Goal: Information Seeking & Learning: Learn about a topic

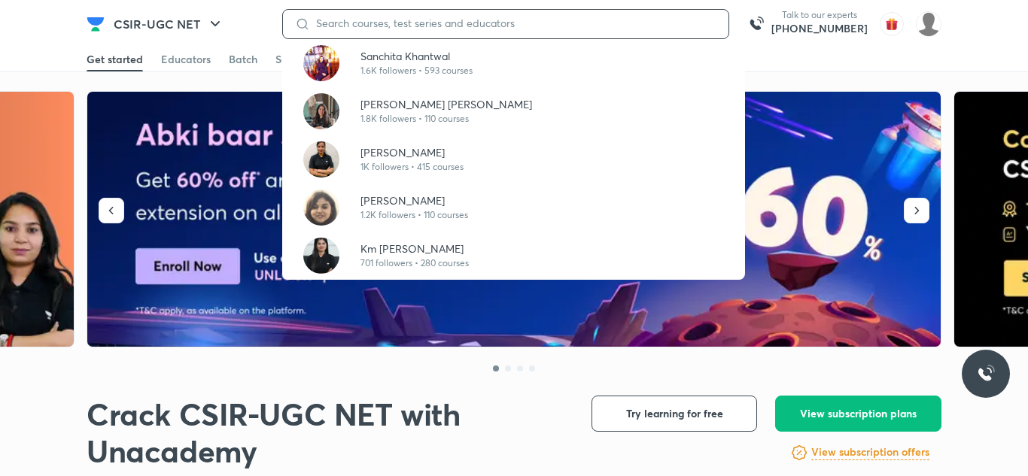
click at [475, 25] on input at bounding box center [513, 23] width 406 height 12
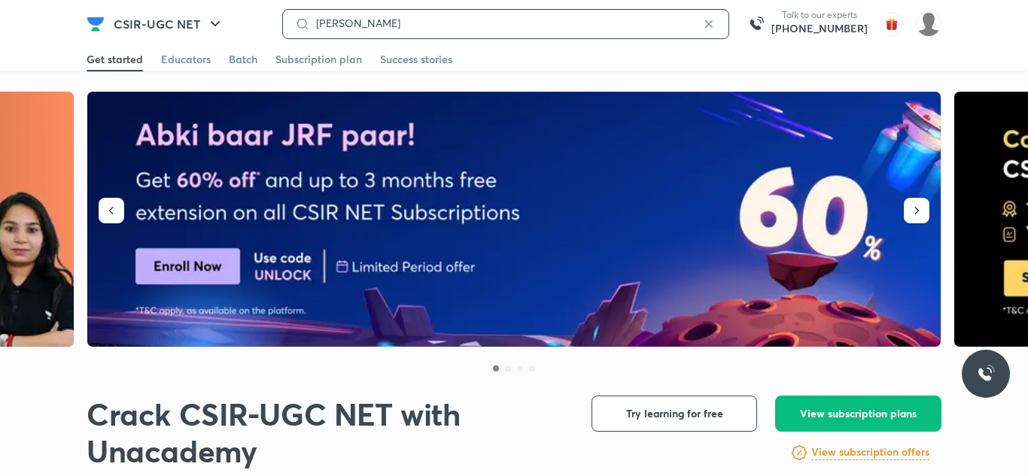
type input "shanu arora"
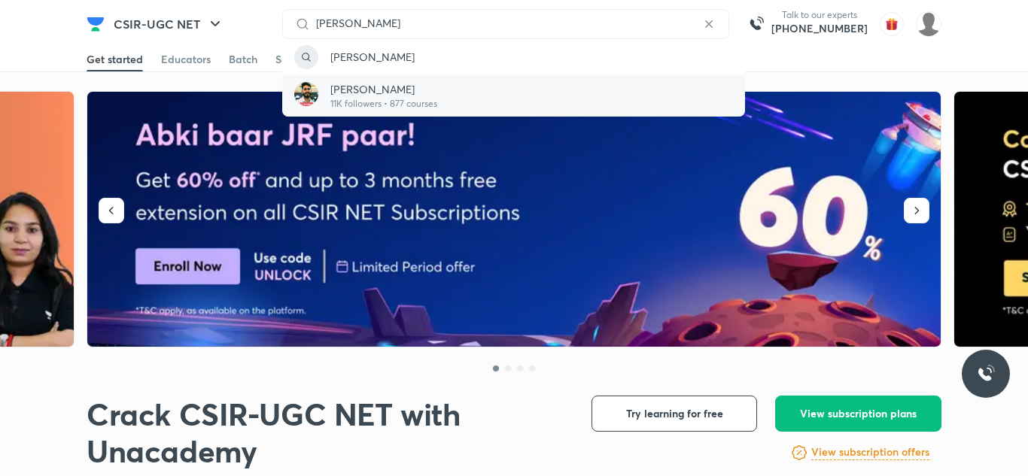
click at [459, 88] on div "Shanu Arora 11K followers • 877 courses" at bounding box center [513, 95] width 463 height 41
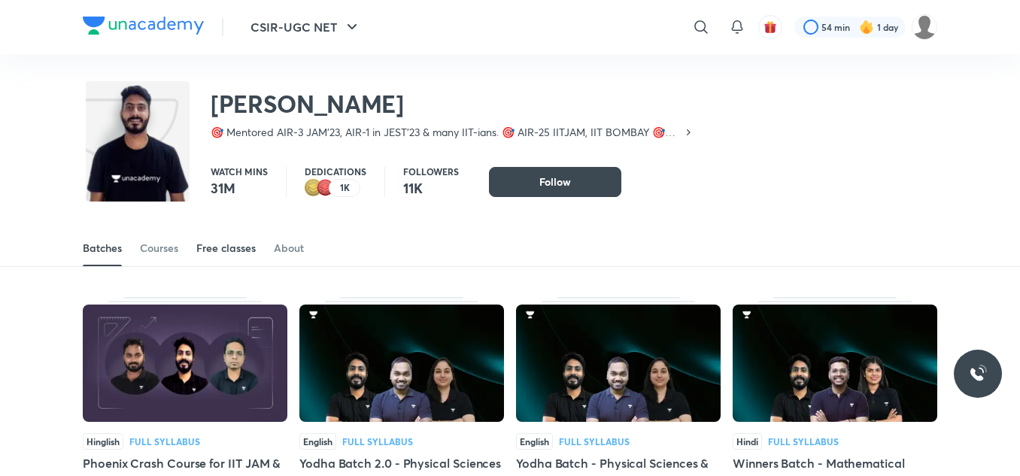
click at [217, 248] on div "Free classes" at bounding box center [225, 248] width 59 height 15
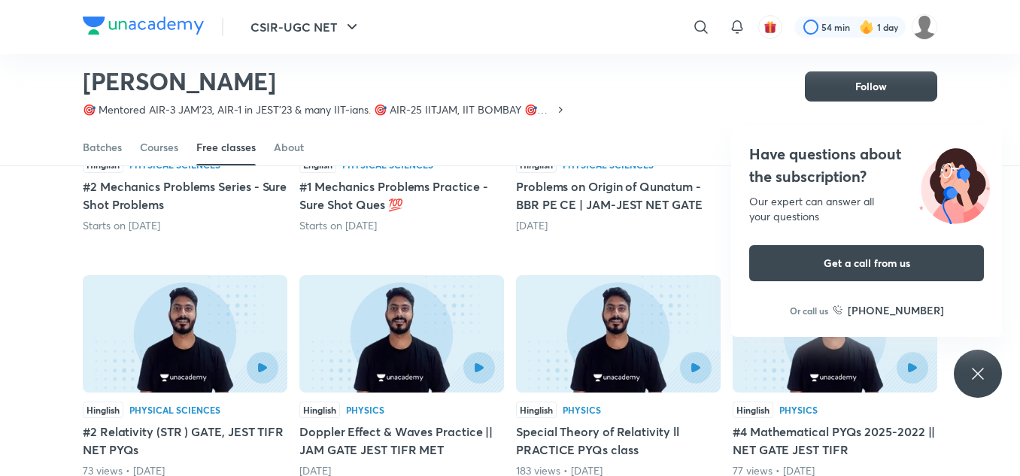
scroll to position [335, 0]
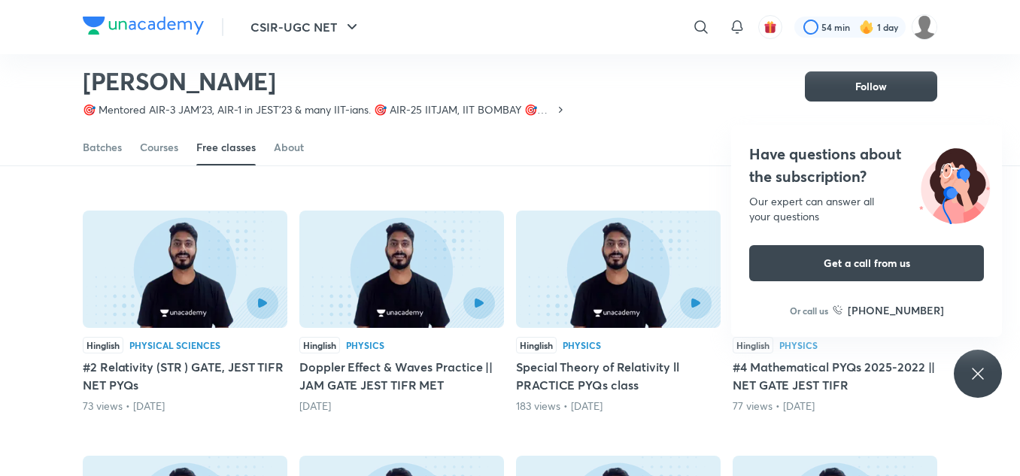
click at [968, 380] on div "Have questions about the subscription? Our expert can answer all your questions…" at bounding box center [978, 374] width 48 height 48
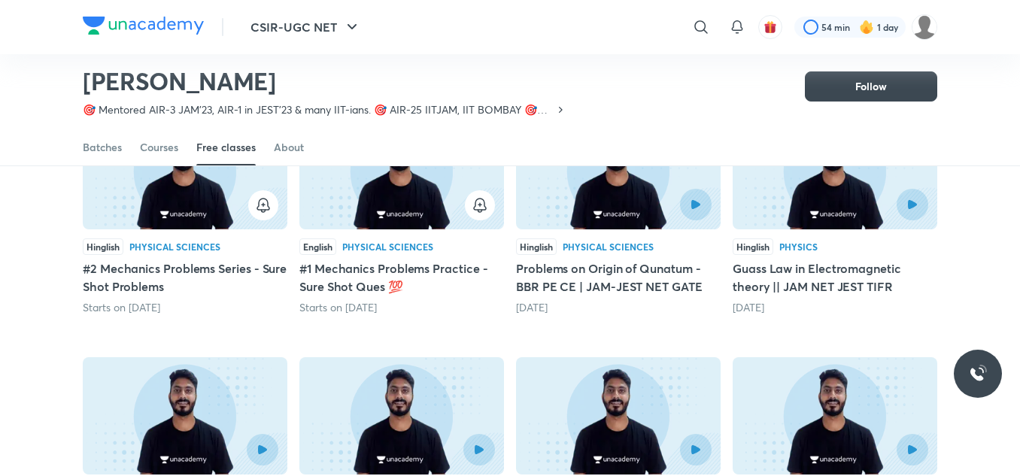
scroll to position [187, 0]
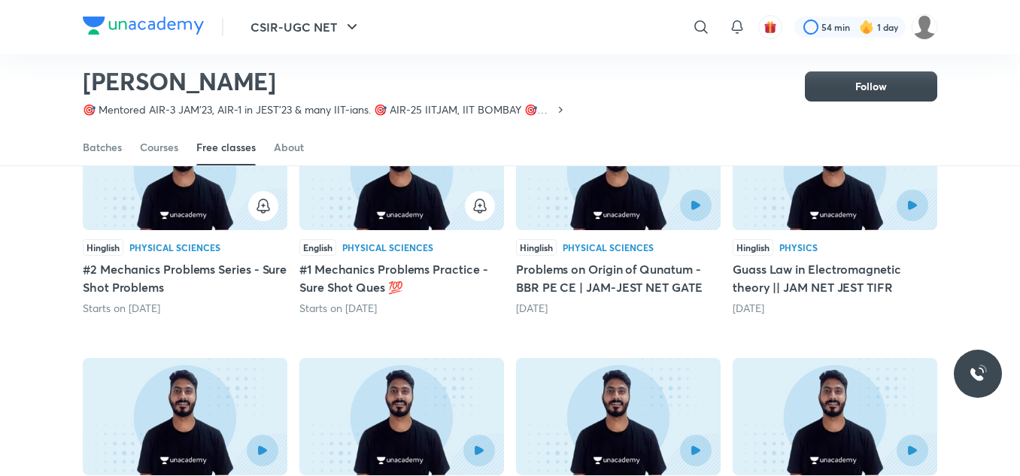
click at [365, 193] on div at bounding box center [401, 206] width 187 height 30
click at [372, 262] on h5 "#1 Mechanics Problems Practice - Sure Shot Ques 💯" at bounding box center [401, 278] width 205 height 36
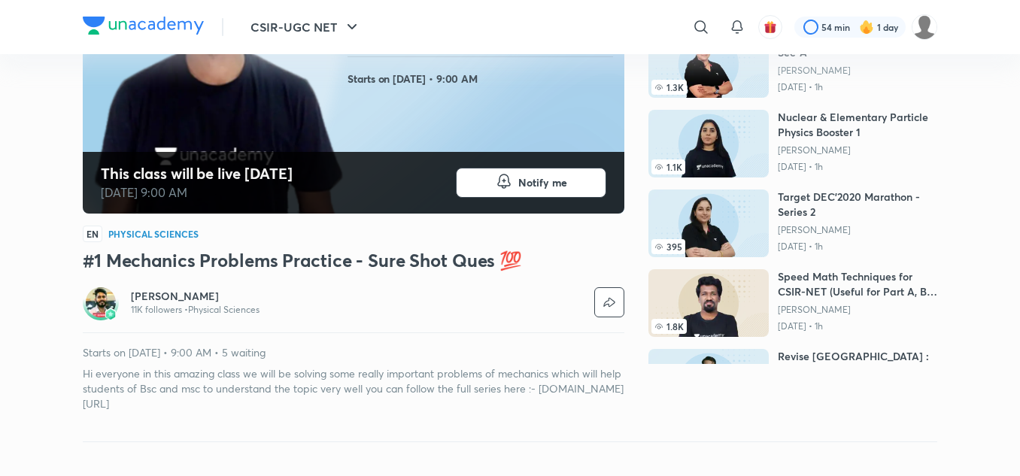
scroll to position [251, 0]
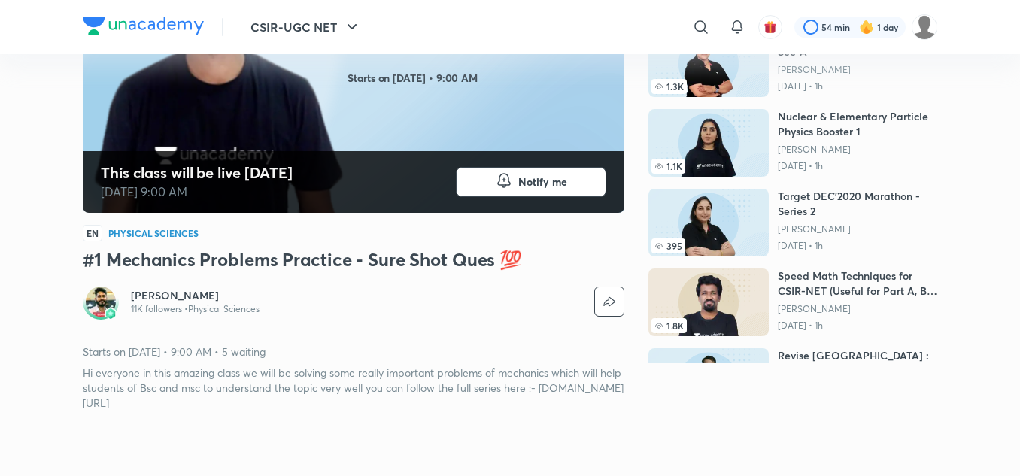
click at [170, 290] on h6 "[PERSON_NAME]" at bounding box center [195, 295] width 129 height 15
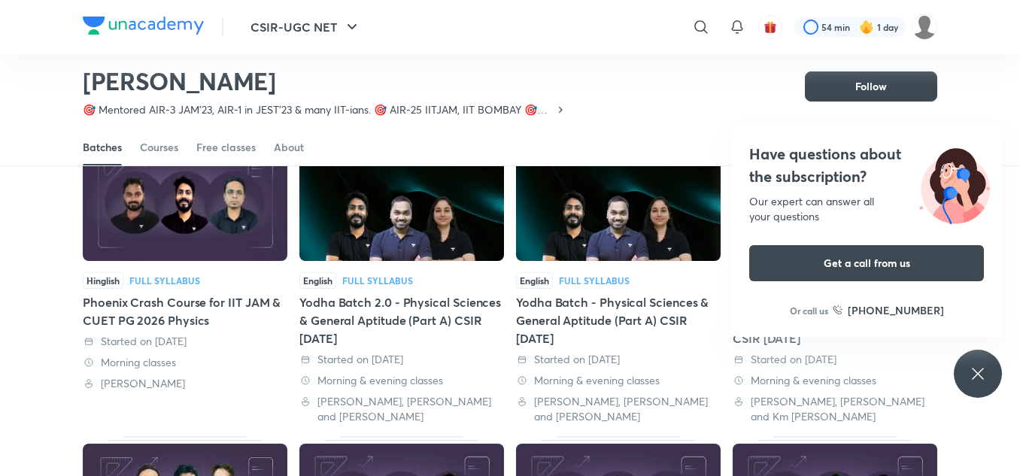
scroll to position [115, 0]
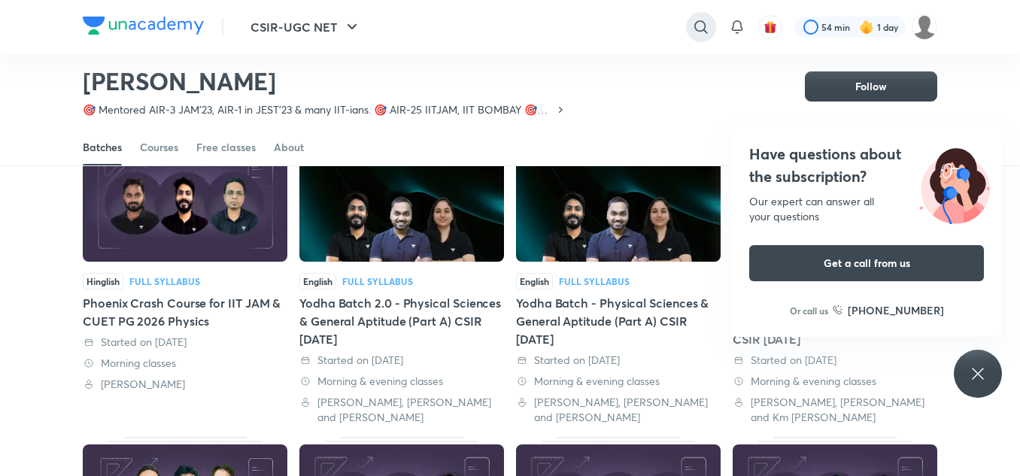
click at [702, 32] on icon at bounding box center [701, 27] width 18 height 18
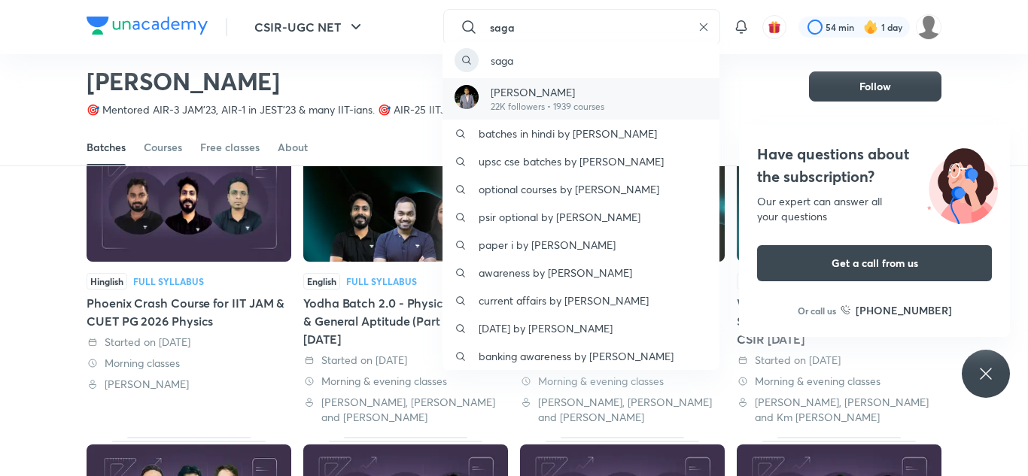
type input "saga"
click at [679, 102] on div "Sagar Surya 22K followers • 1939 courses" at bounding box center [580, 98] width 277 height 41
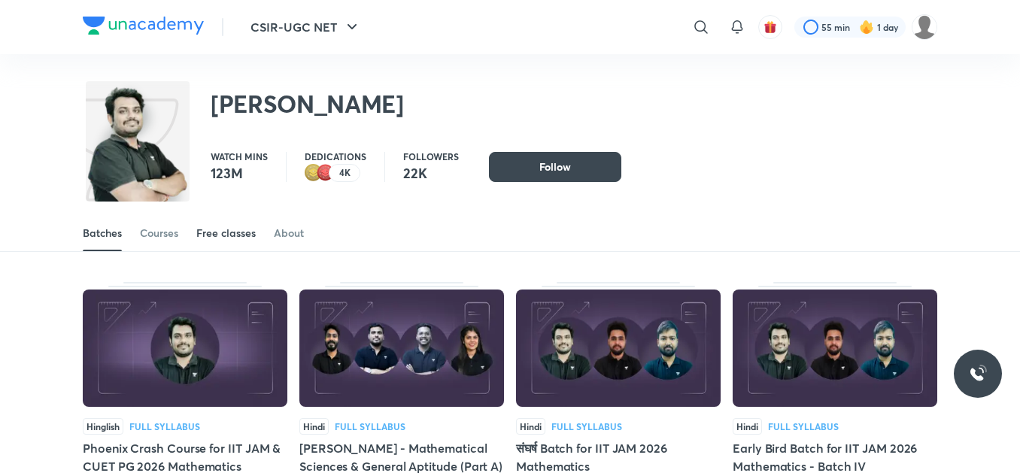
click at [217, 238] on div "Free classes" at bounding box center [225, 233] width 59 height 15
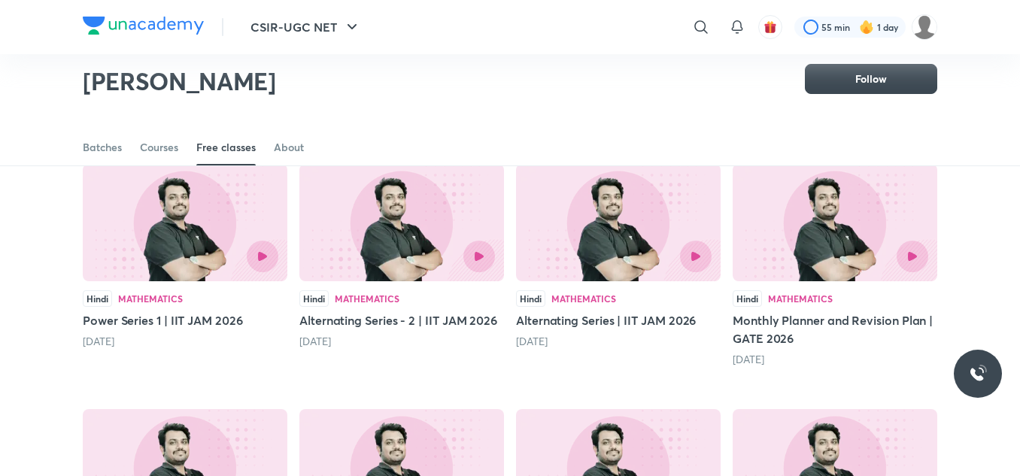
scroll to position [120, 0]
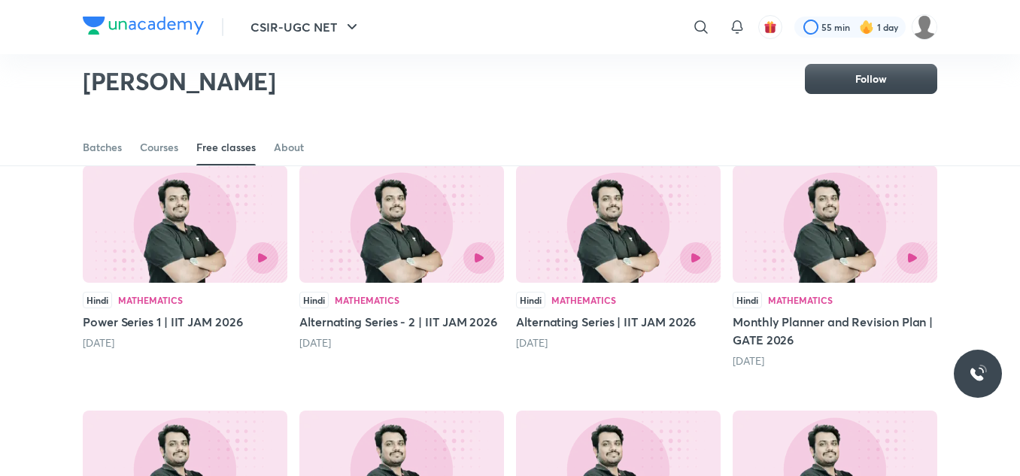
click at [217, 238] on img at bounding box center [185, 224] width 205 height 117
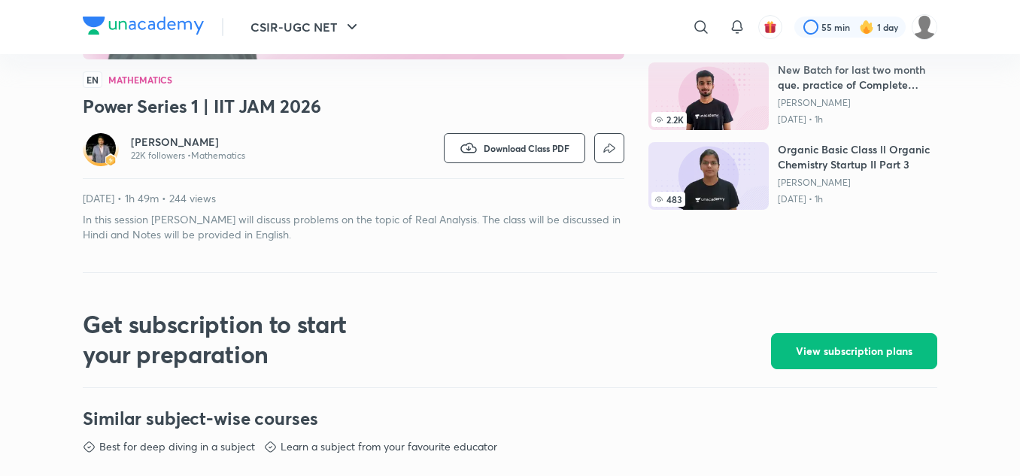
scroll to position [405, 0]
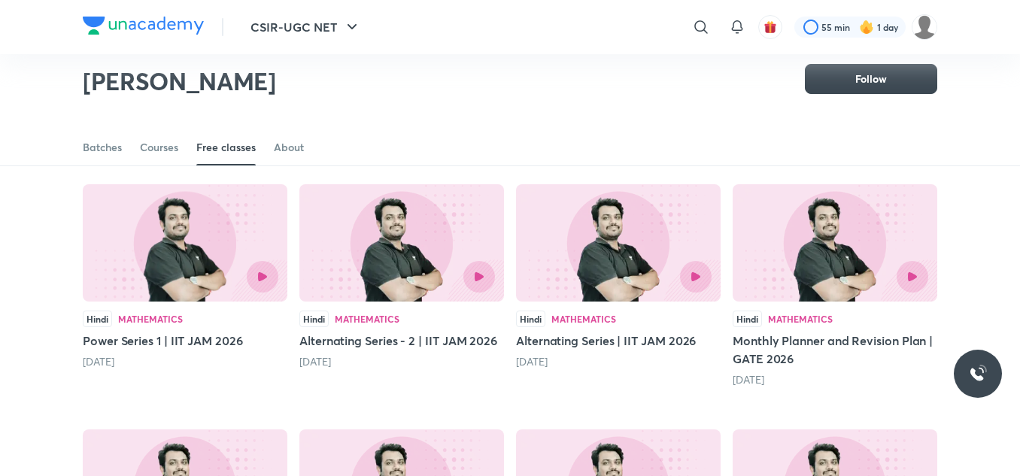
scroll to position [100, 0]
click at [369, 260] on img at bounding box center [401, 243] width 205 height 117
click at [474, 279] on icon "button" at bounding box center [479, 277] width 10 height 10
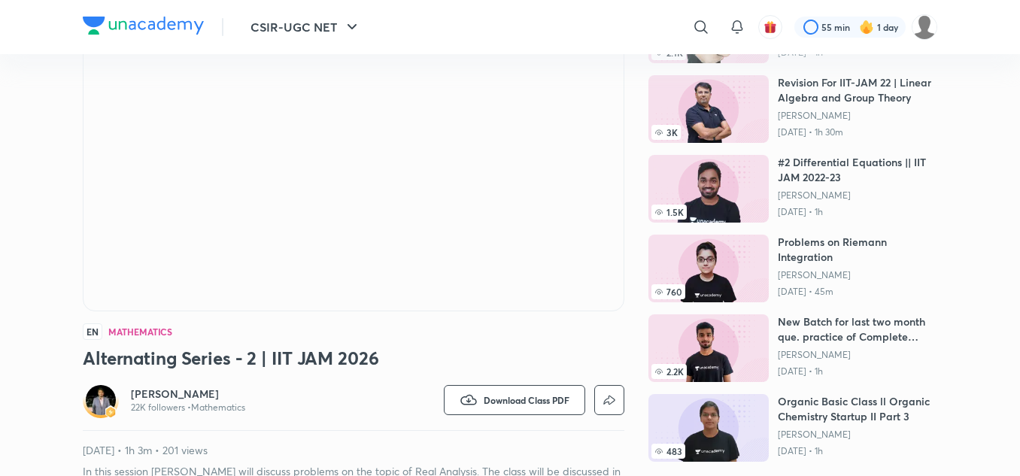
scroll to position [153, 0]
click at [697, 23] on icon at bounding box center [701, 27] width 18 height 18
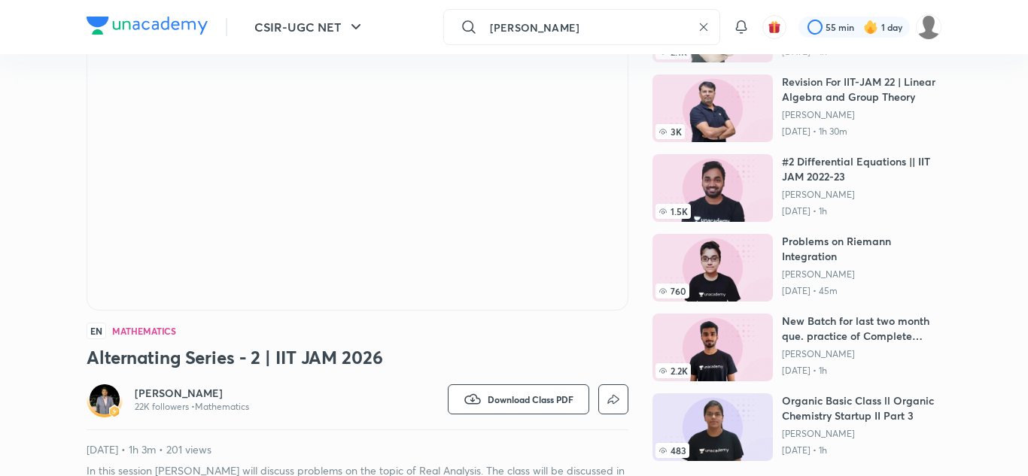
type input "yogesh bishnoi"
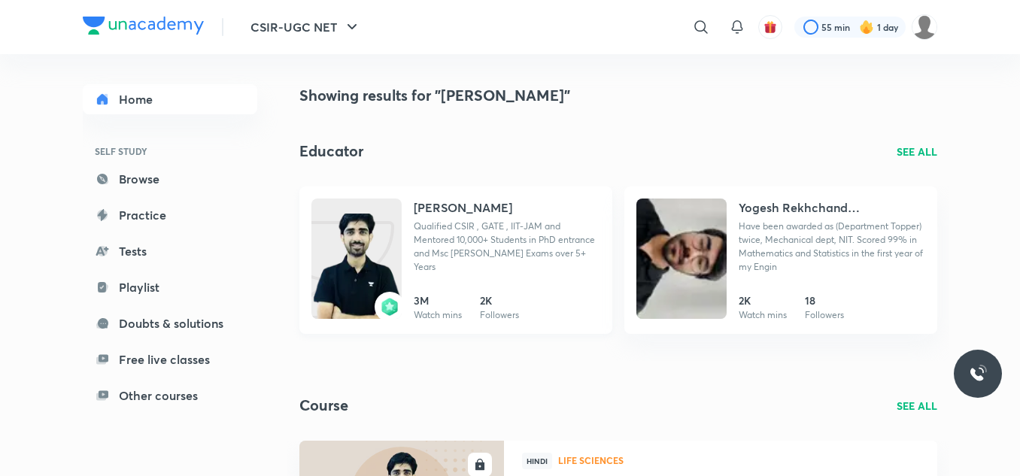
click at [469, 237] on p "Qualified CSIR , GATE , IIT-JAM and Mentored 10,000+ Students in PhD entrance a…" at bounding box center [507, 247] width 187 height 54
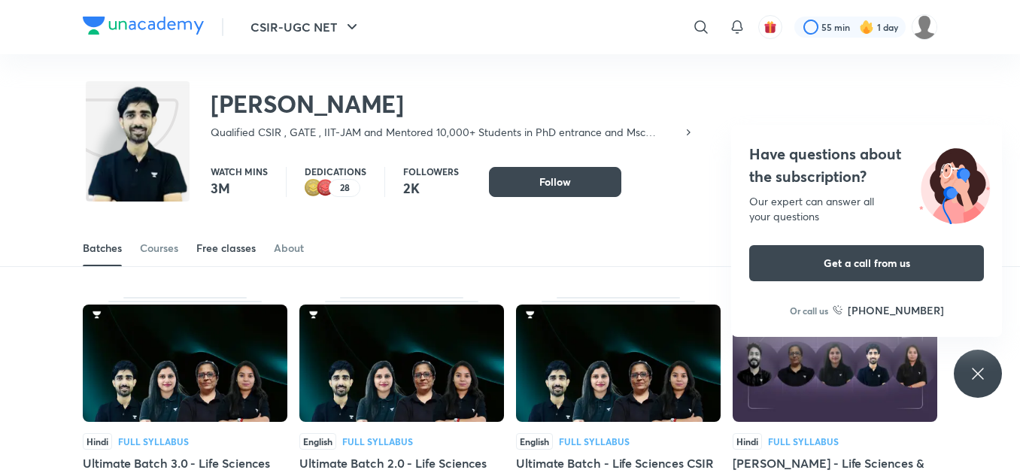
click at [243, 248] on div "Free classes" at bounding box center [225, 248] width 59 height 15
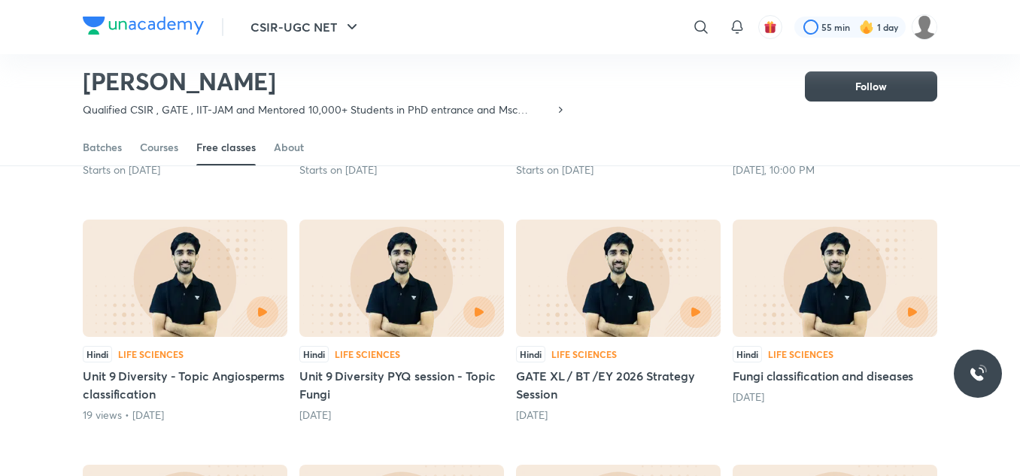
scroll to position [327, 0]
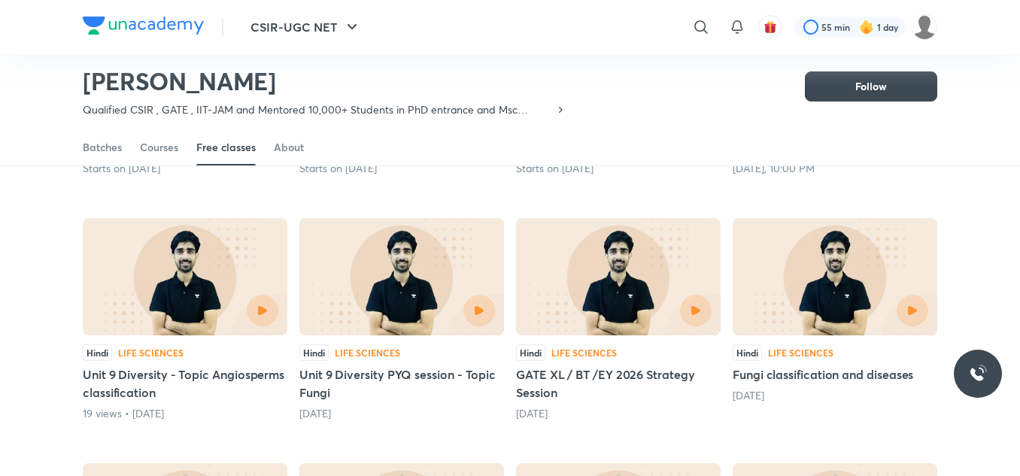
click at [207, 299] on div at bounding box center [231, 311] width 93 height 32
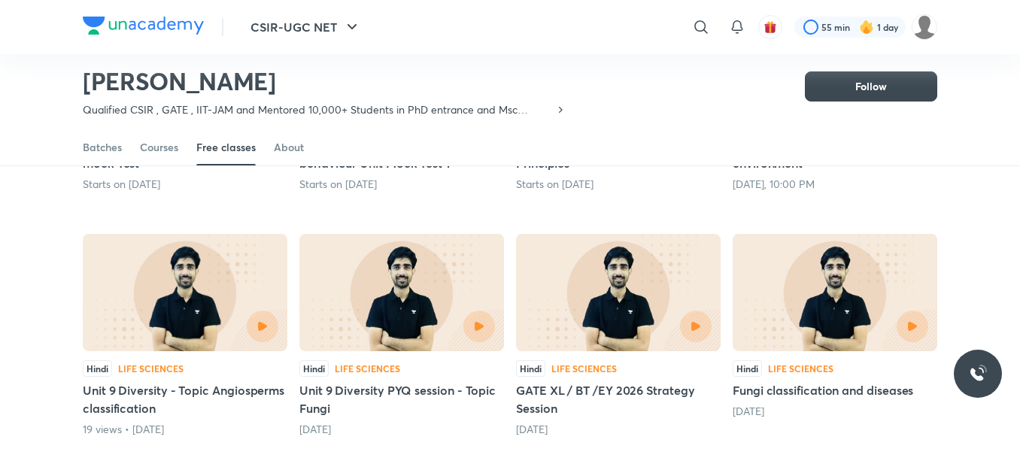
scroll to position [312, 0]
click at [398, 313] on div at bounding box center [401, 326] width 187 height 32
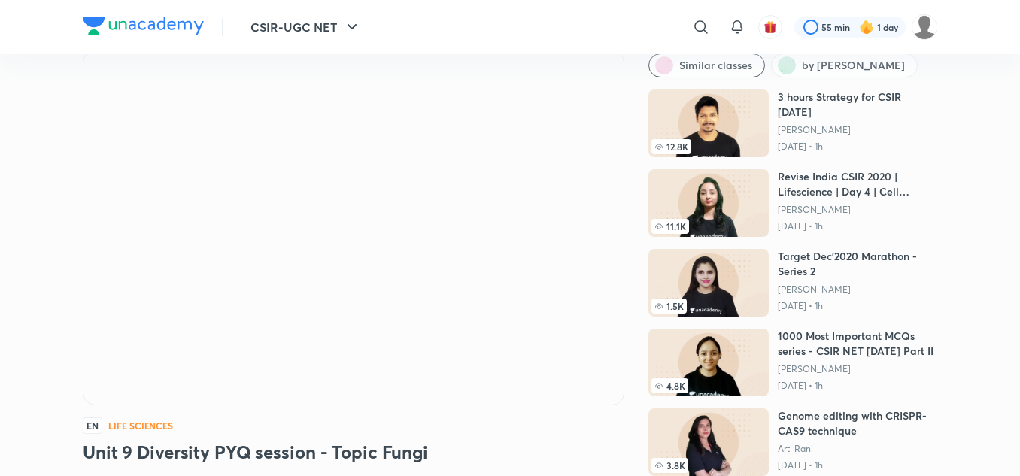
scroll to position [59, 0]
